Goal: Register for event/course

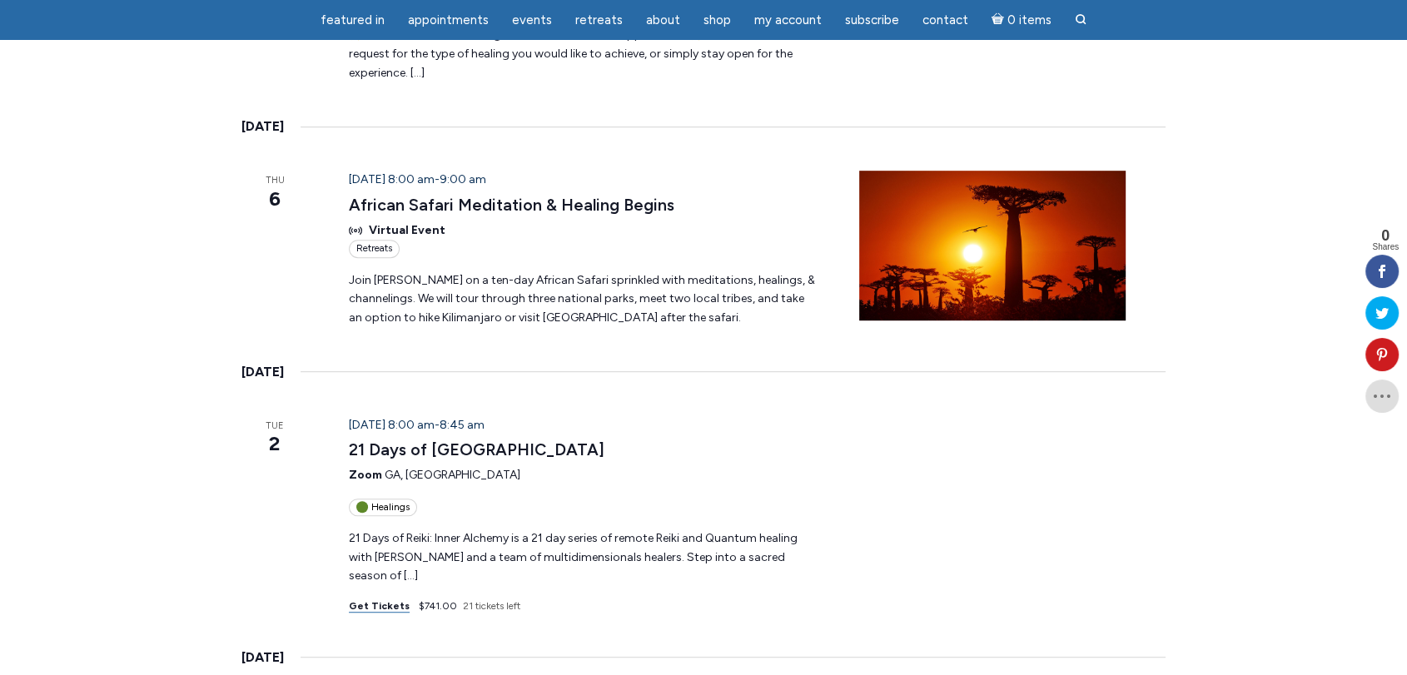
scroll to position [925, 0]
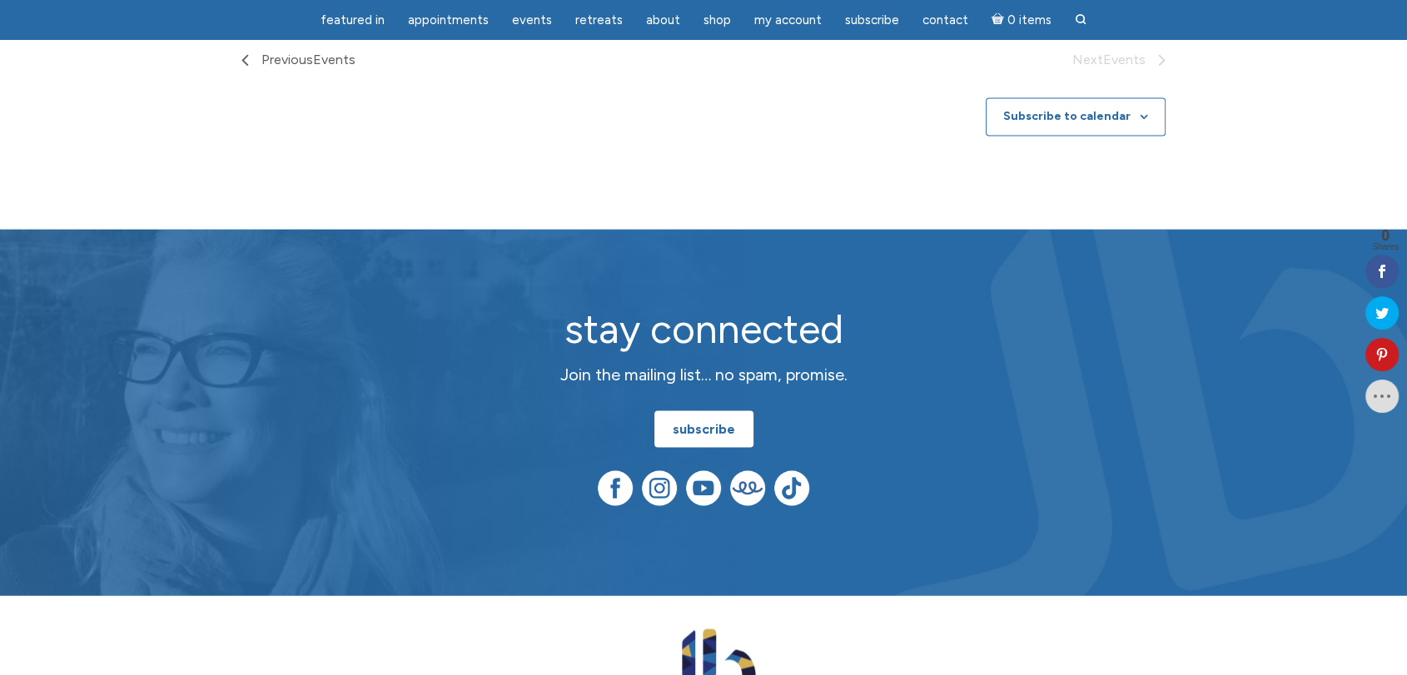
scroll to position [2404, 0]
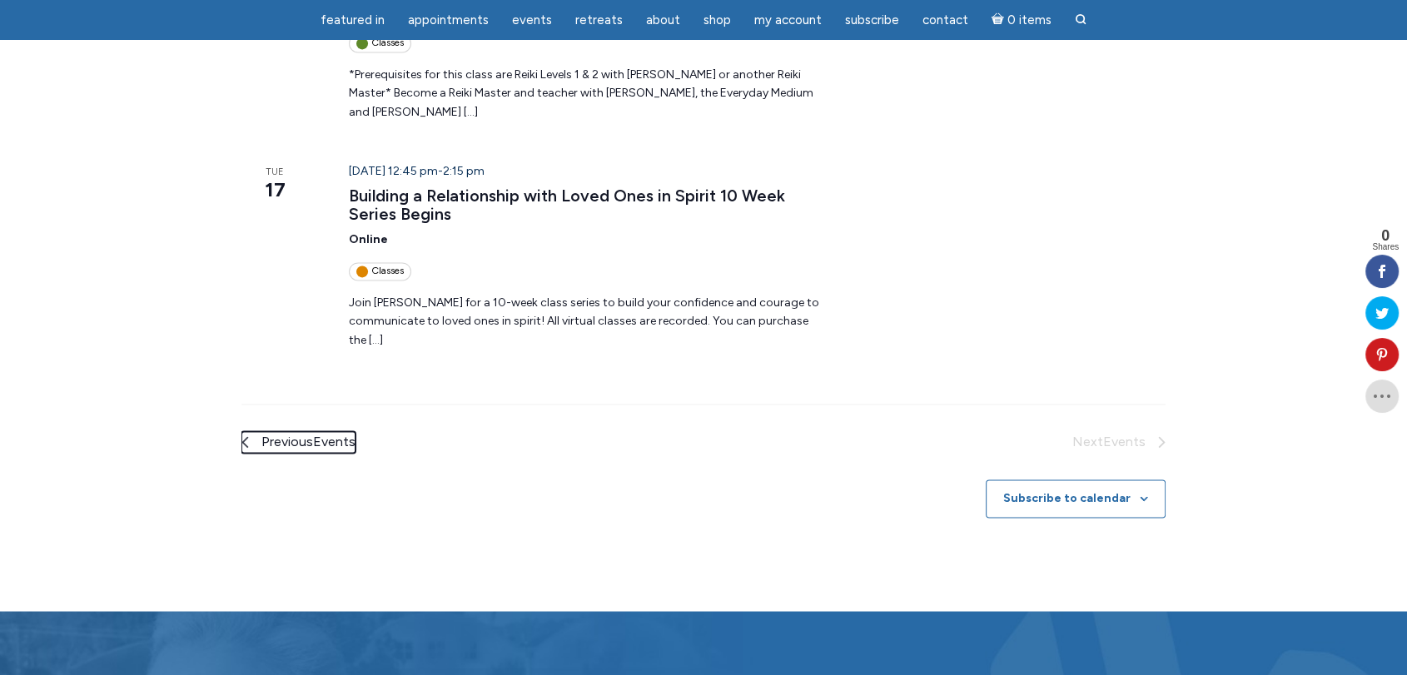
click at [333, 434] on span "Events" at bounding box center [334, 442] width 42 height 16
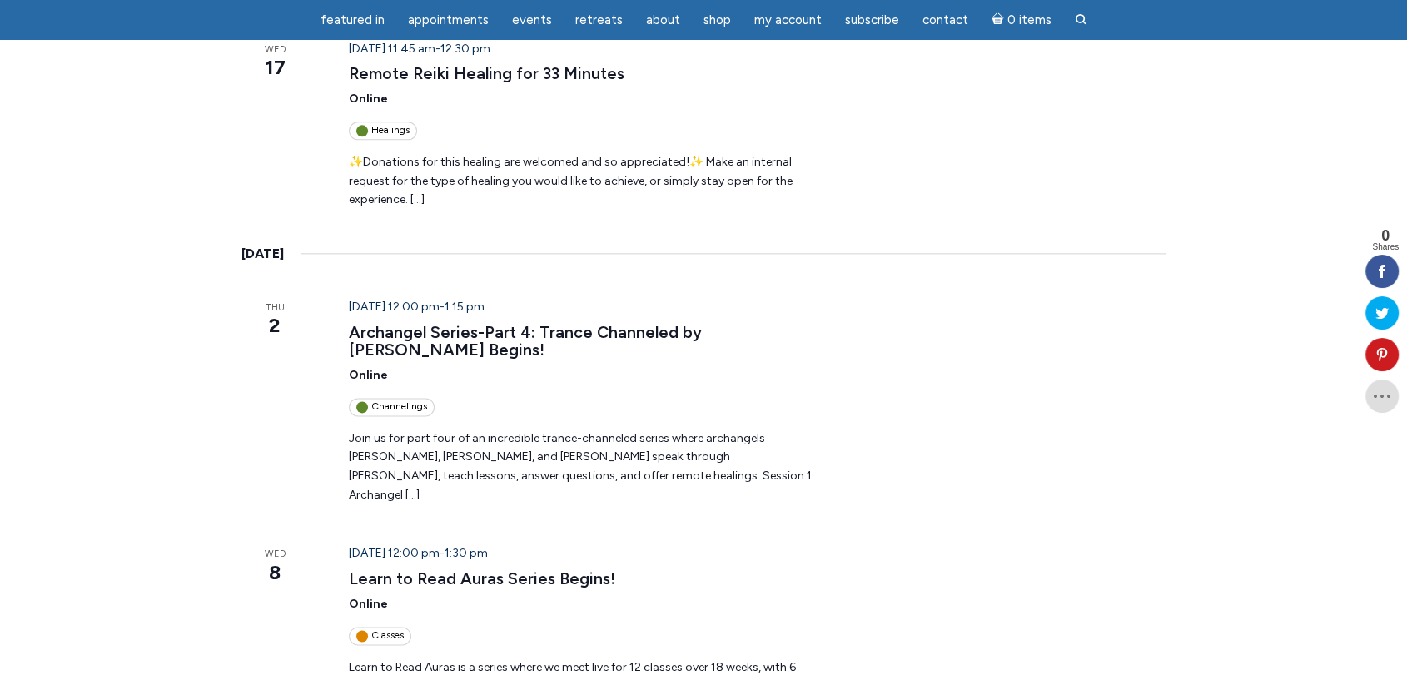
scroll to position [2394, 0]
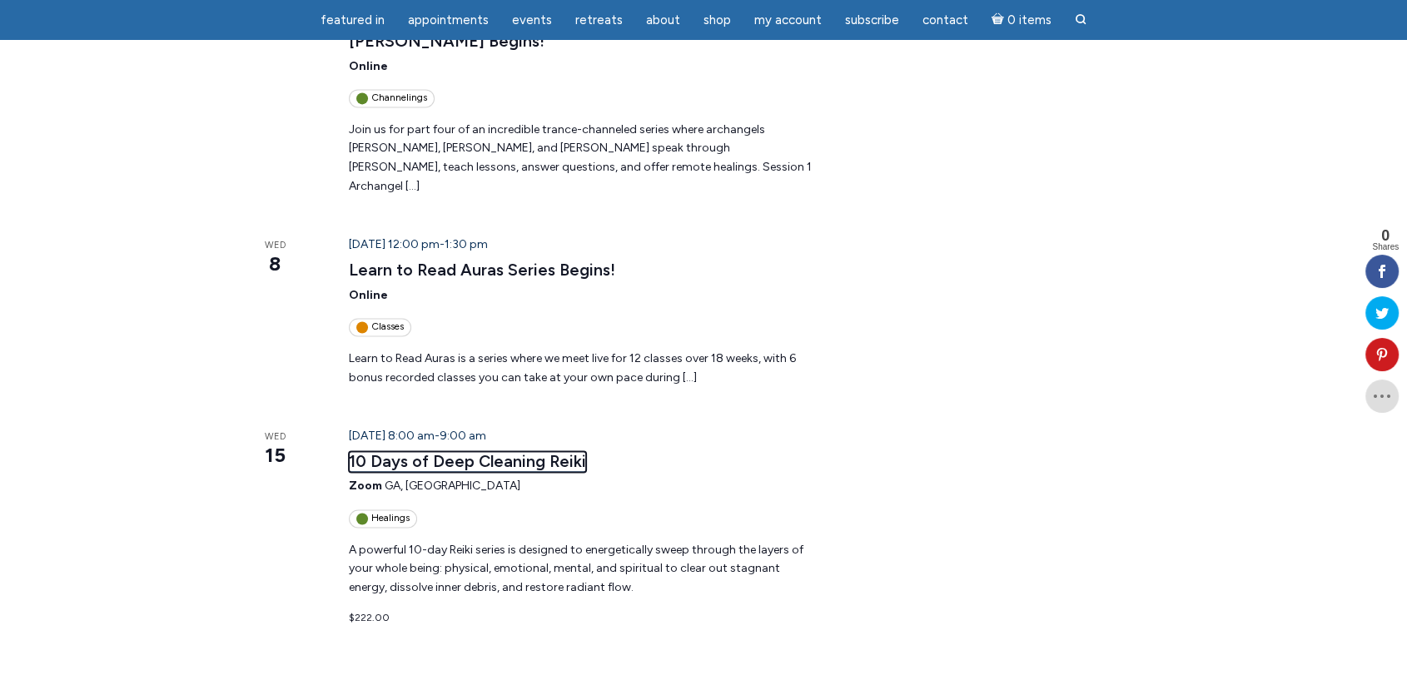
click at [513, 451] on link "10 Days of Deep Cleaning Reiki" at bounding box center [467, 461] width 237 height 21
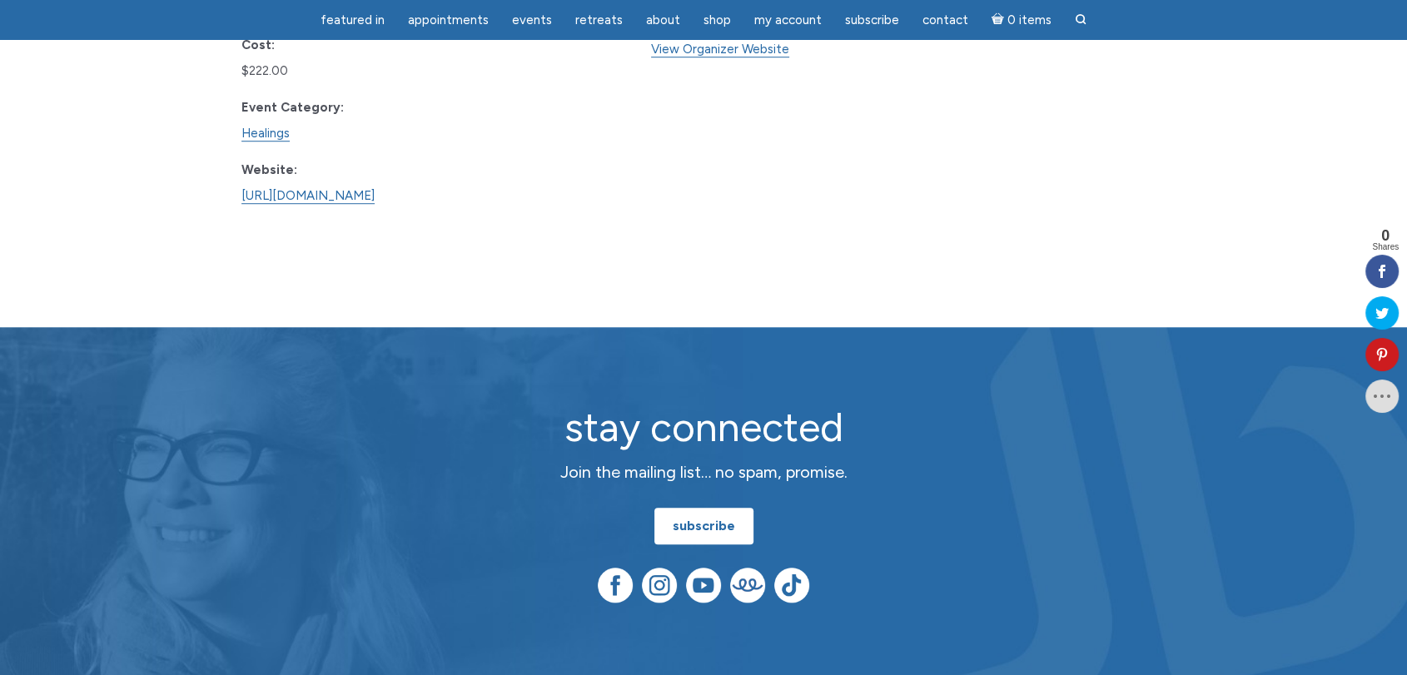
scroll to position [1017, 0]
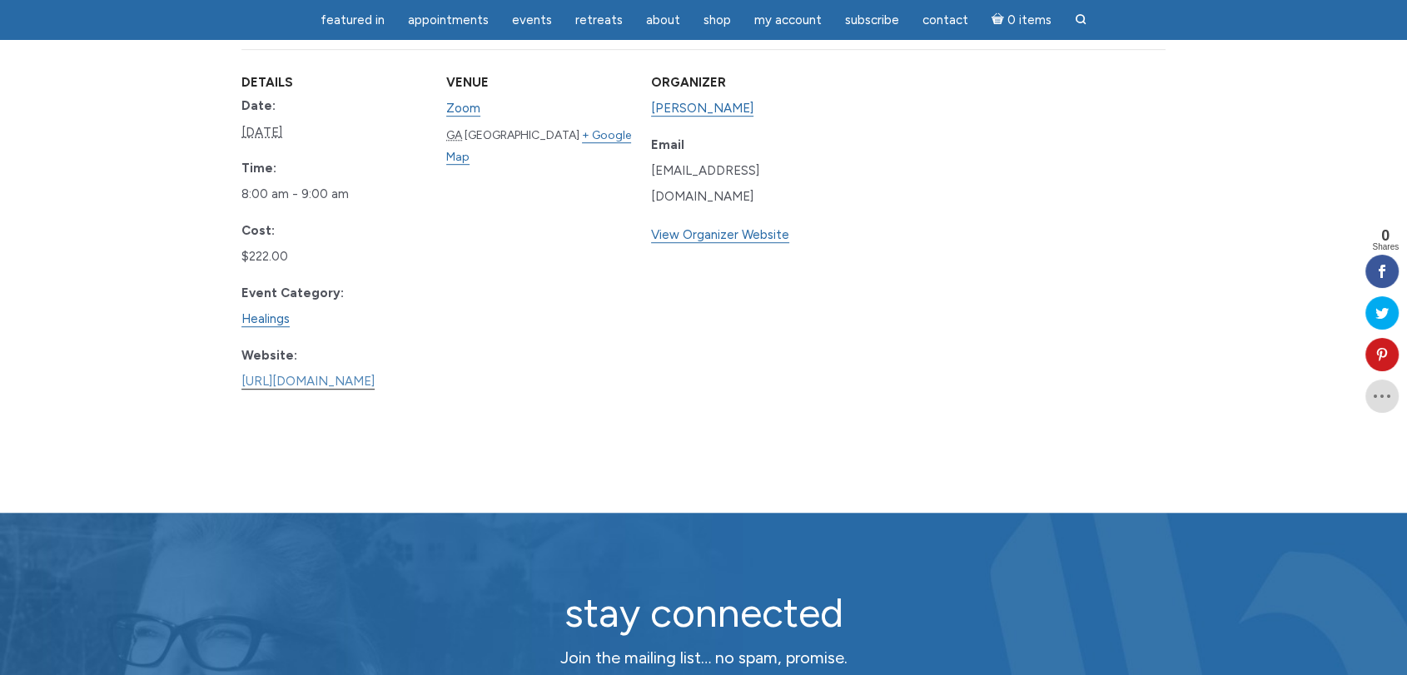
click at [374, 374] on link "https://jamiebutlermedium.com/10-days-of-deep-cleaning-reiki/" at bounding box center [307, 382] width 133 height 16
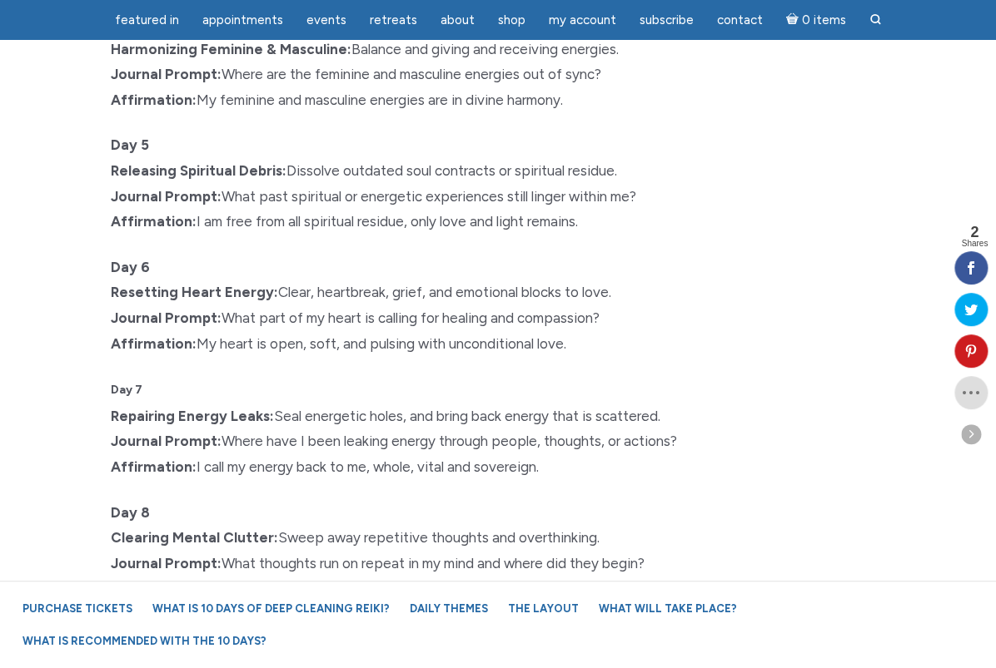
scroll to position [2312, 0]
